Goal: Task Accomplishment & Management: Manage account settings

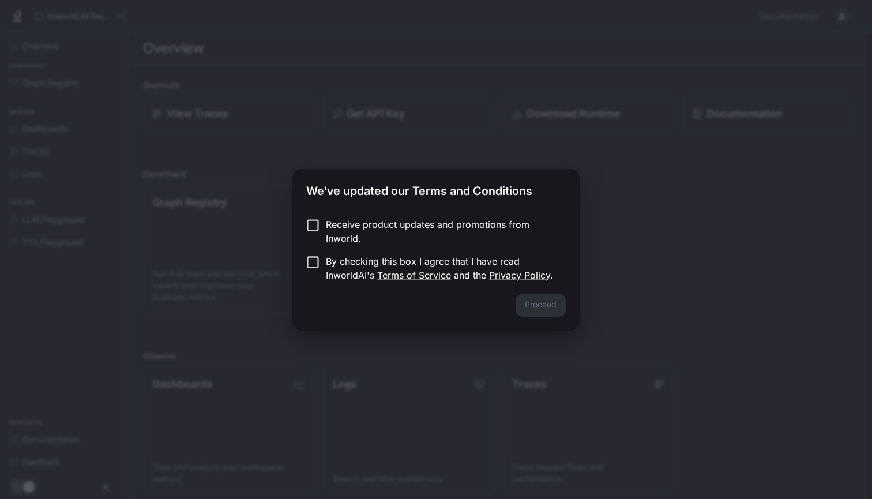
click at [309, 423] on div "We've updated our Terms and Conditions Receive product updates and promotions f…" at bounding box center [436, 249] width 872 height 499
click at [529, 304] on button "Proceed" at bounding box center [541, 305] width 50 height 23
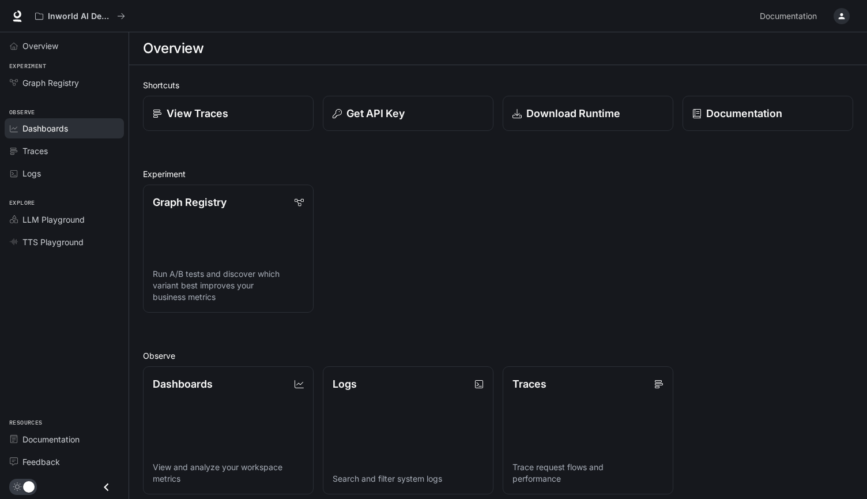
click at [37, 126] on span "Dashboards" at bounding box center [45, 128] width 46 height 12
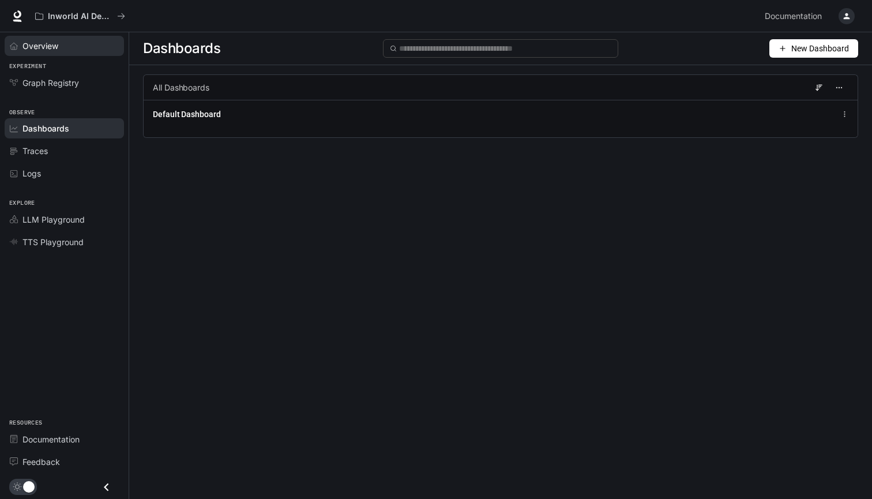
click at [43, 44] on span "Overview" at bounding box center [40, 46] width 36 height 12
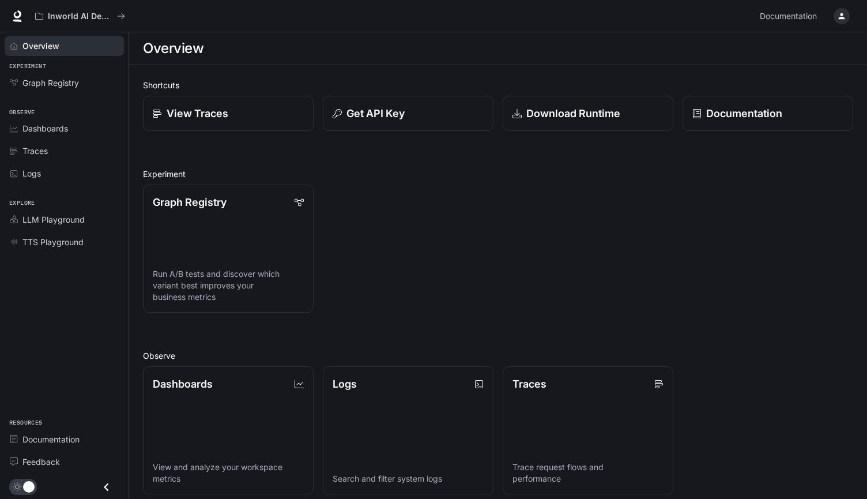
click at [837, 11] on div "button" at bounding box center [842, 16] width 16 height 16
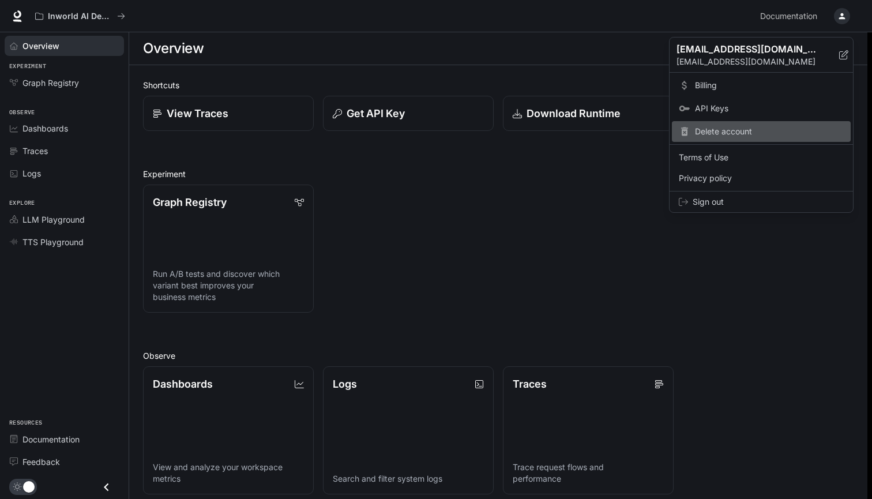
click at [721, 130] on span "Delete account" at bounding box center [769, 132] width 149 height 12
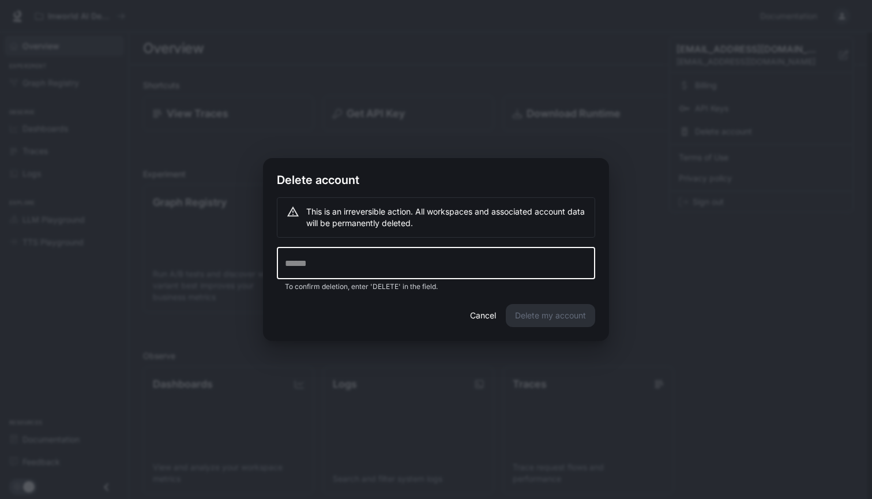
click at [445, 269] on input "text" at bounding box center [436, 263] width 318 height 32
type input "******"
click at [535, 314] on button "Delete my account" at bounding box center [550, 315] width 89 height 23
